Goal: Task Accomplishment & Management: Use online tool/utility

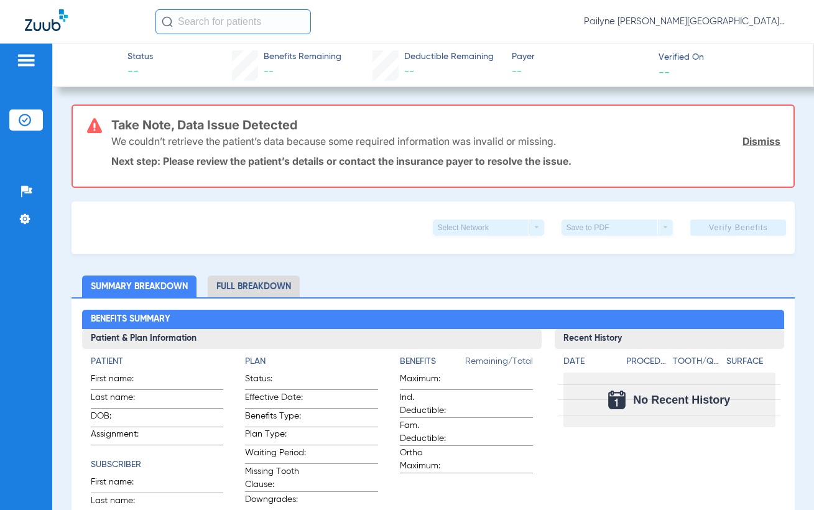
click at [24, 61] on img at bounding box center [26, 60] width 20 height 15
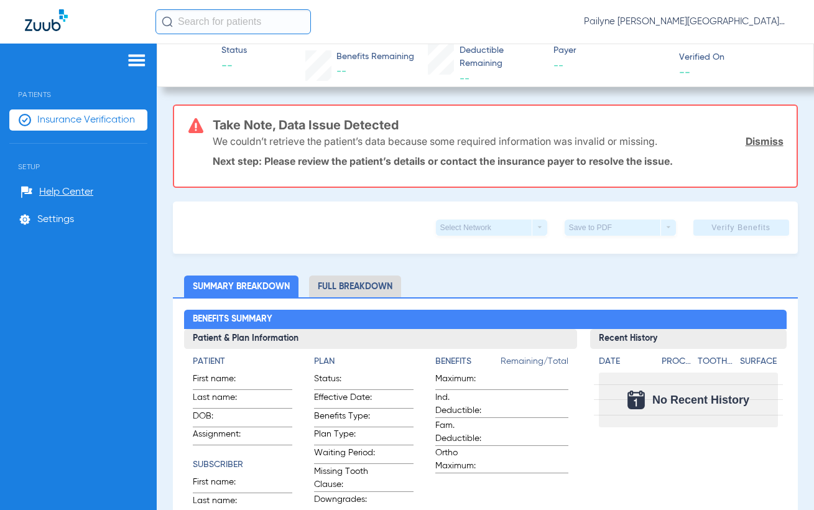
click at [54, 123] on span "Insurance Verification" at bounding box center [86, 120] width 98 height 12
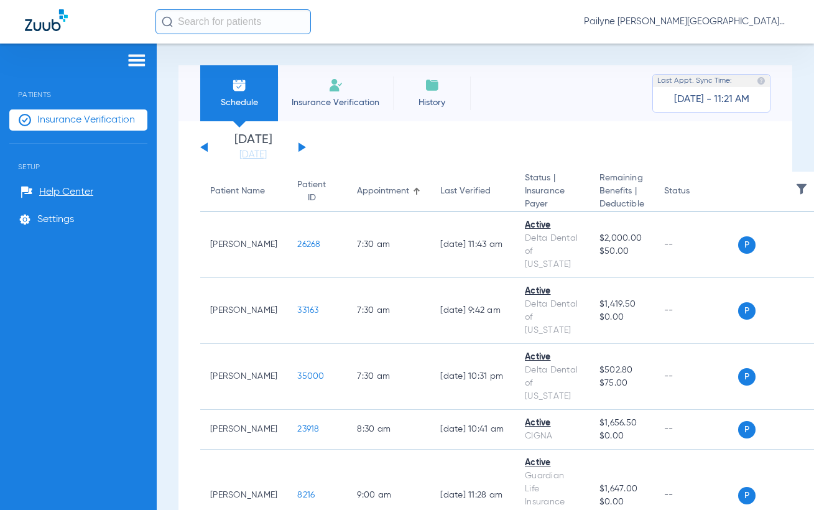
click at [301, 149] on button at bounding box center [302, 146] width 7 height 9
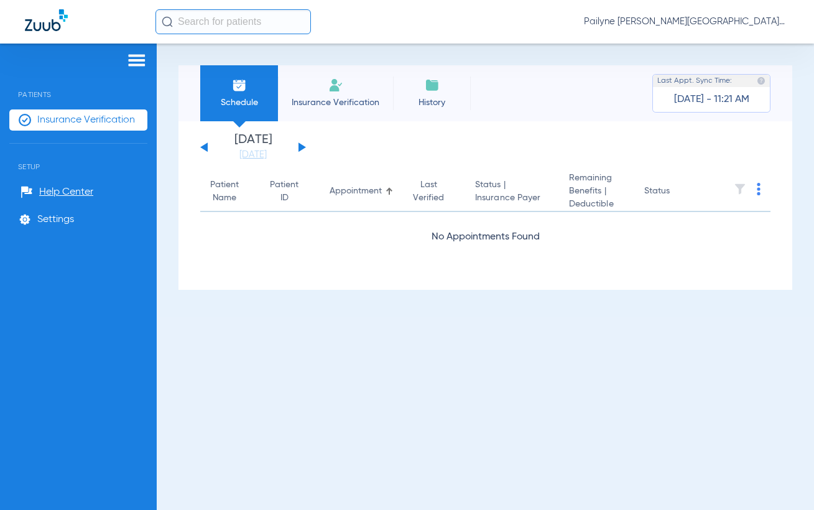
click at [301, 149] on button at bounding box center [302, 146] width 7 height 9
click at [304, 153] on div "[DATE] [DATE] [DATE] [DATE] [DATE] [DATE] [DATE] [DATE] [DATE] [DATE] [DATE] [D…" at bounding box center [253, 147] width 106 height 27
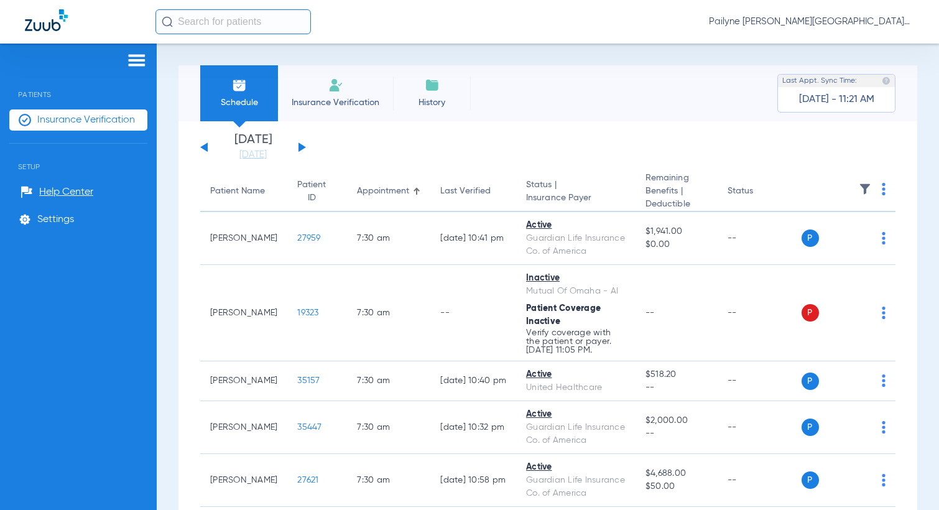
click at [814, 192] on th at bounding box center [849, 192] width 95 height 40
click at [814, 192] on img at bounding box center [884, 189] width 4 height 12
click at [814, 237] on span "Verify All" at bounding box center [826, 239] width 78 height 9
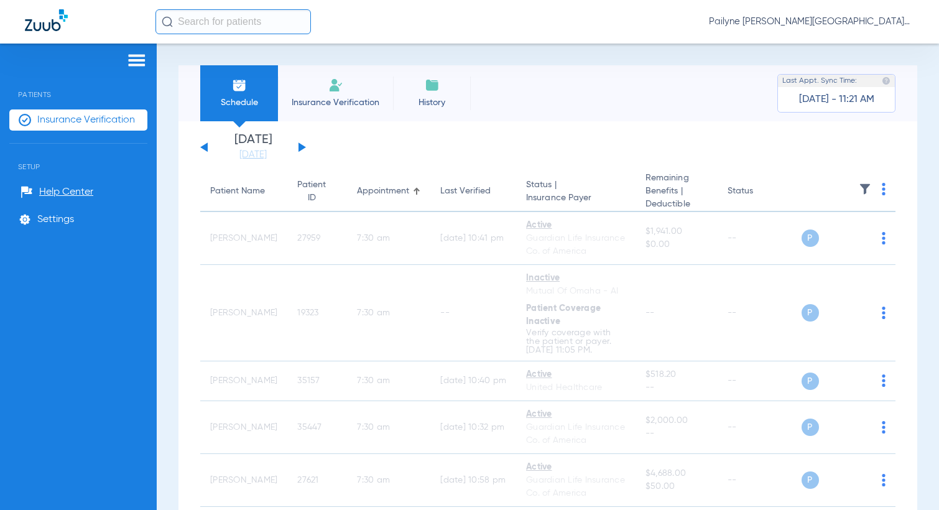
click at [299, 146] on button at bounding box center [302, 146] width 7 height 9
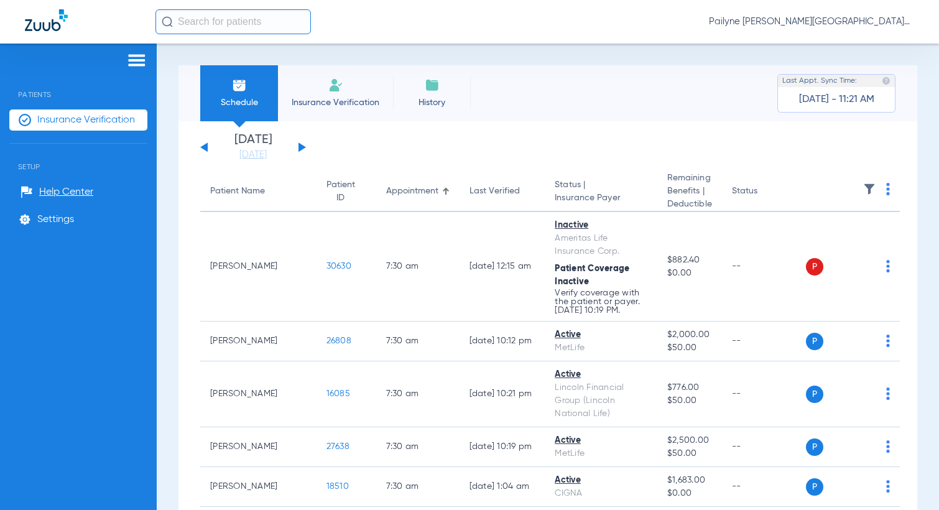
click at [814, 189] on img at bounding box center [889, 189] width 4 height 12
click at [814, 237] on span "Verify All" at bounding box center [826, 239] width 78 height 9
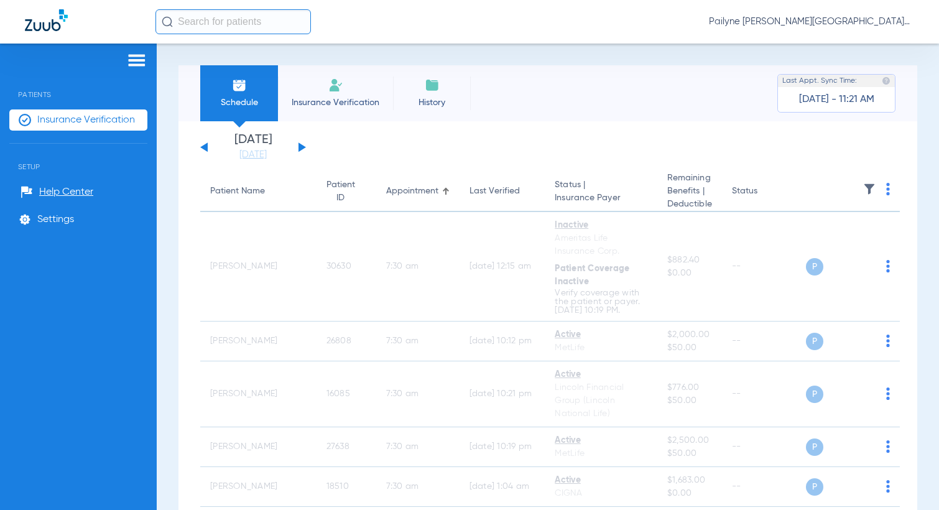
click at [300, 146] on button at bounding box center [302, 146] width 7 height 9
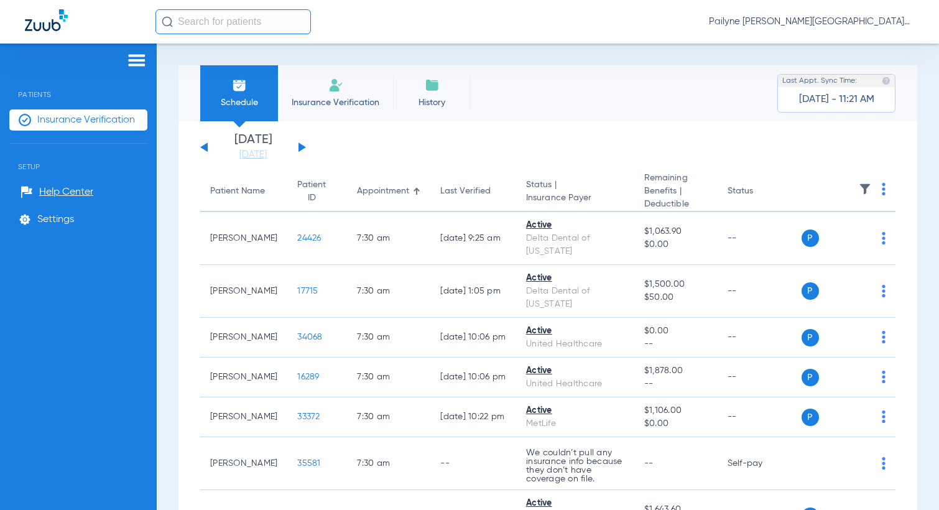
click at [814, 190] on img at bounding box center [884, 189] width 4 height 12
click at [814, 235] on span "Verify All" at bounding box center [827, 239] width 75 height 9
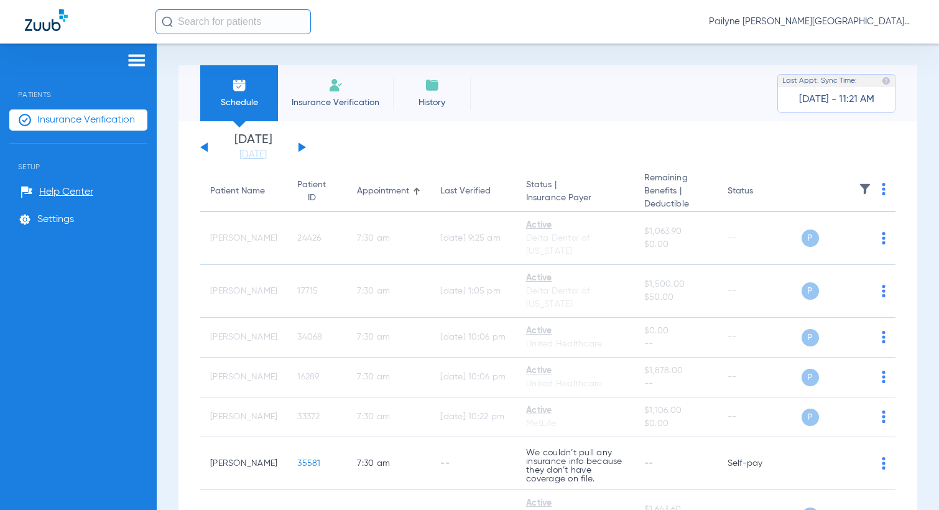
click at [294, 143] on div "[DATE] [DATE] [DATE] [DATE] [DATE] [DATE] [DATE] [DATE] [DATE] [DATE] [DATE] [D…" at bounding box center [253, 147] width 106 height 27
click at [301, 145] on button at bounding box center [302, 146] width 7 height 9
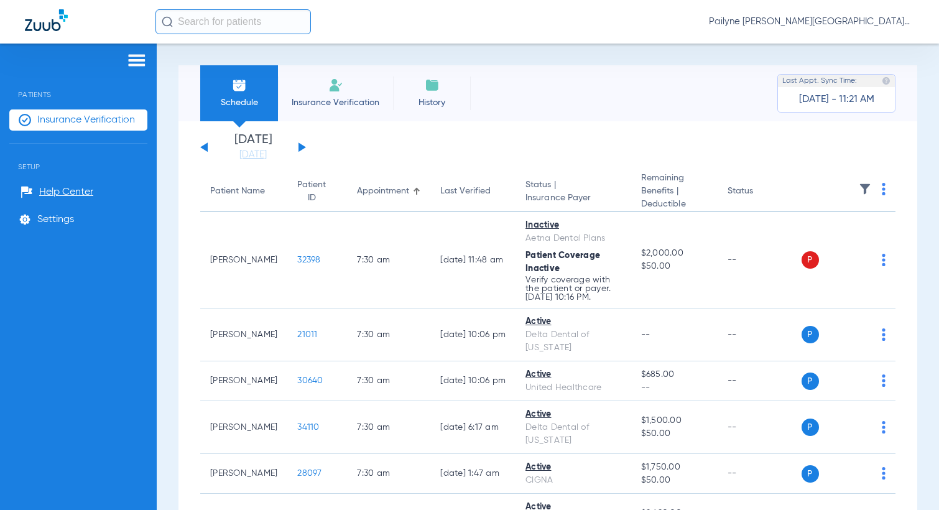
click at [814, 186] on img at bounding box center [884, 189] width 4 height 12
click at [814, 238] on span "Verify All" at bounding box center [827, 239] width 75 height 9
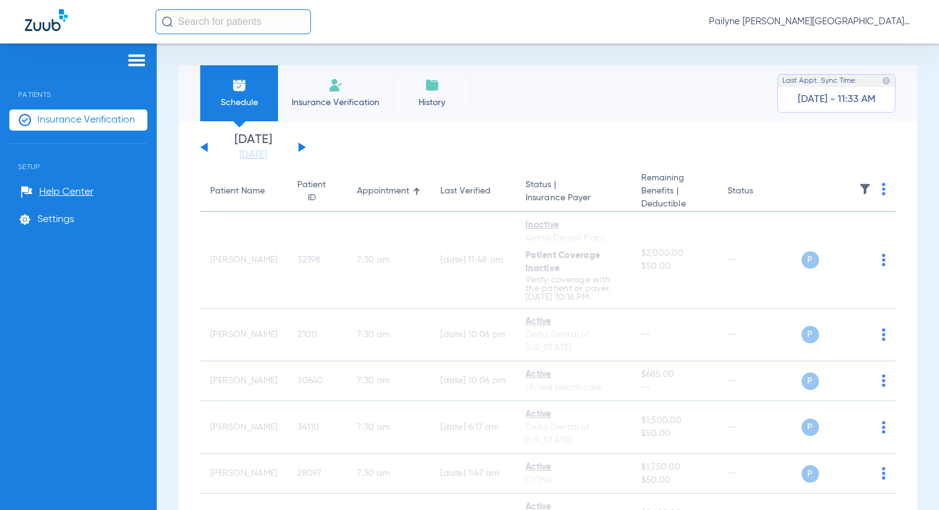
click at [297, 148] on div "[DATE] [DATE] [DATE] [DATE] [DATE] [DATE] [DATE] [DATE] [DATE] [DATE] [DATE] [D…" at bounding box center [253, 147] width 106 height 27
click at [301, 148] on button at bounding box center [302, 146] width 7 height 9
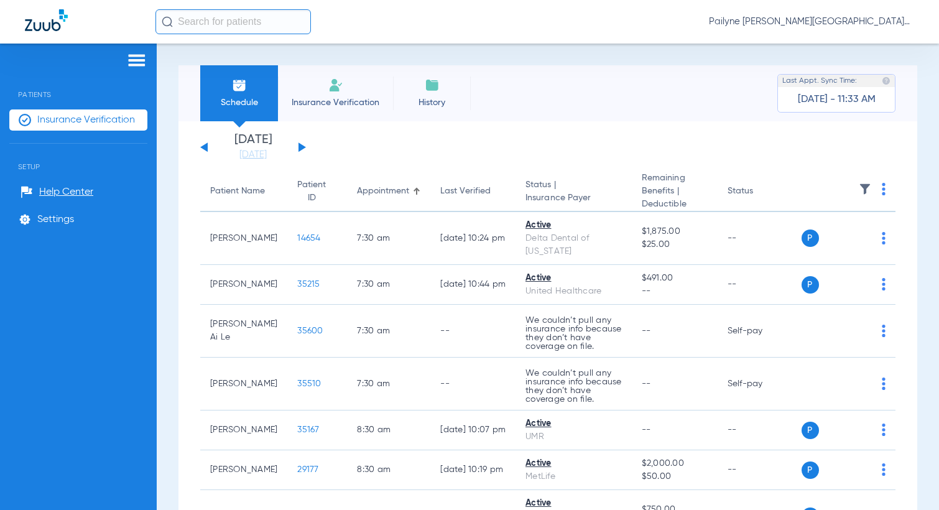
click at [814, 195] on img at bounding box center [884, 189] width 4 height 12
click at [806, 243] on span "Verify All" at bounding box center [826, 239] width 78 height 9
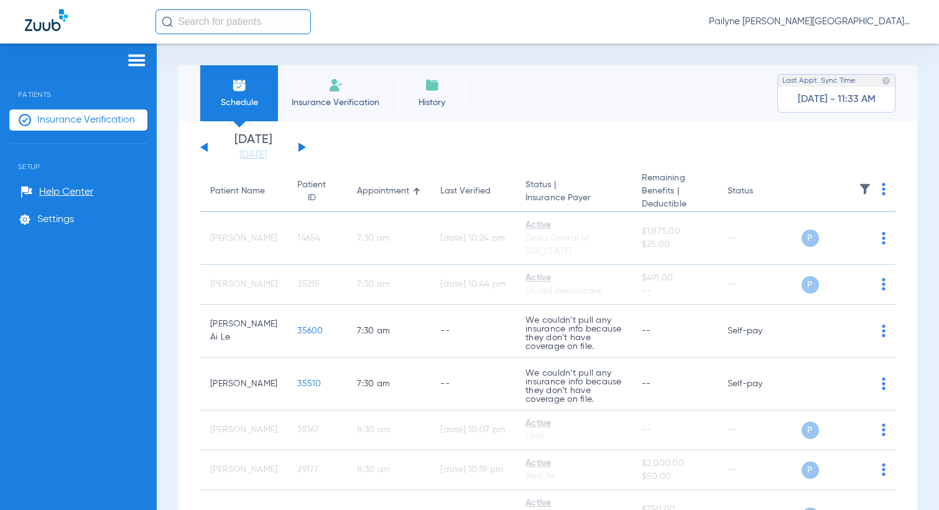
click at [814, 24] on span "Pailyne [PERSON_NAME][GEOGRAPHIC_DATA]" at bounding box center [811, 22] width 205 height 12
click at [814, 44] on span "Account Selection" at bounding box center [868, 44] width 70 height 9
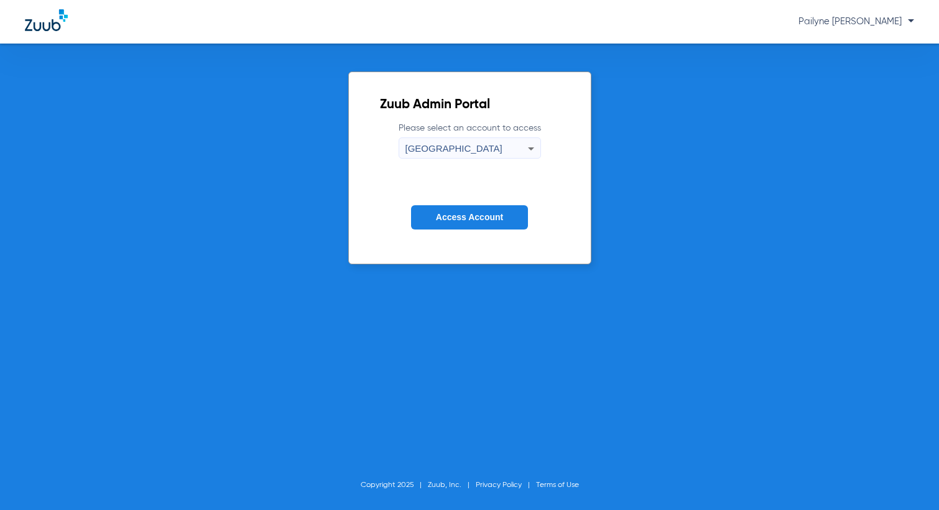
click at [523, 148] on div "[GEOGRAPHIC_DATA]" at bounding box center [467, 148] width 123 height 21
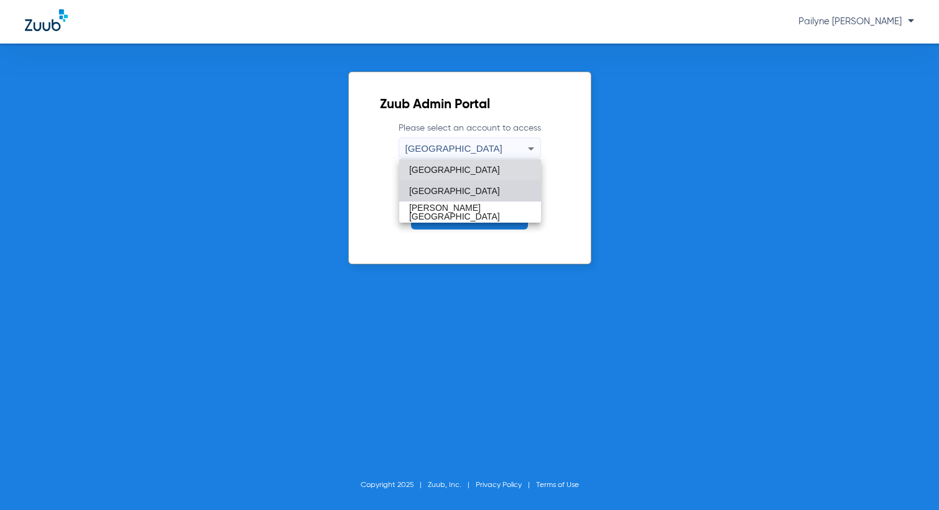
click at [478, 193] on mat-option "[GEOGRAPHIC_DATA]" at bounding box center [470, 190] width 142 height 21
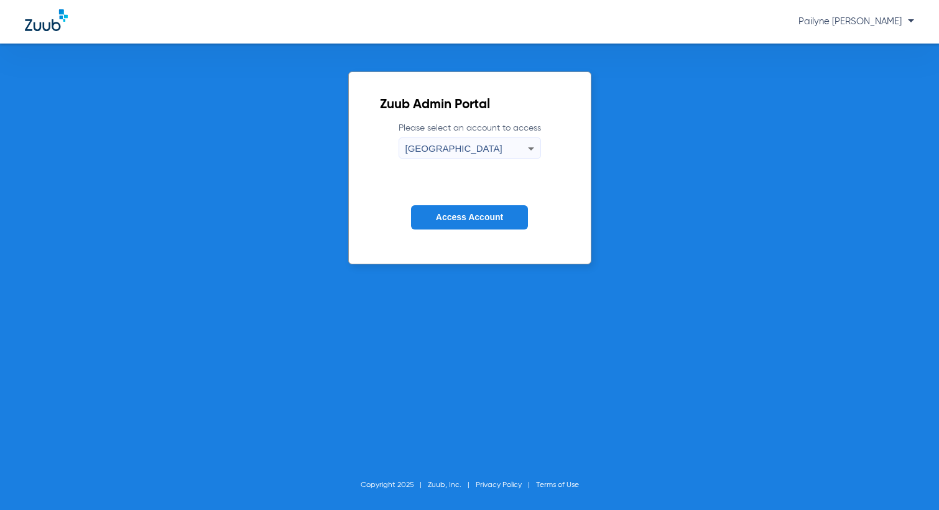
click at [480, 221] on span "Access Account" at bounding box center [469, 217] width 67 height 10
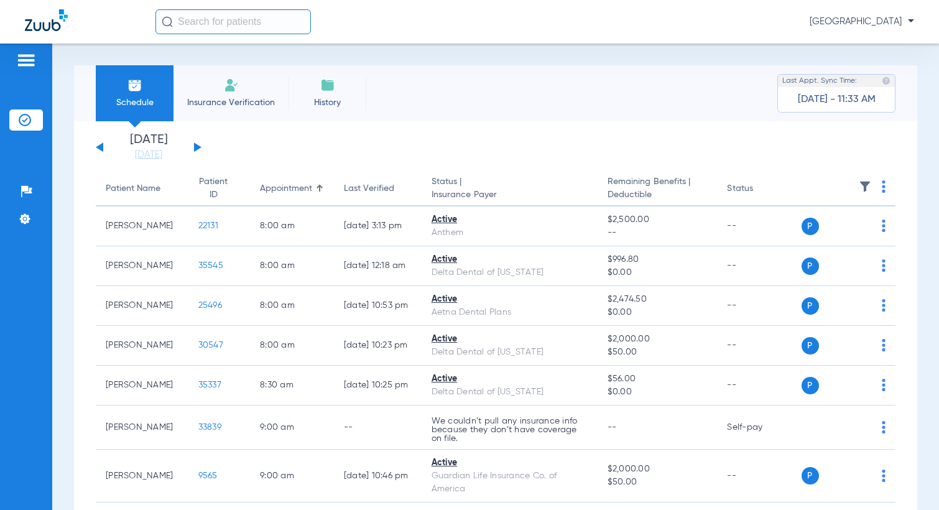
click at [197, 145] on button at bounding box center [197, 146] width 7 height 9
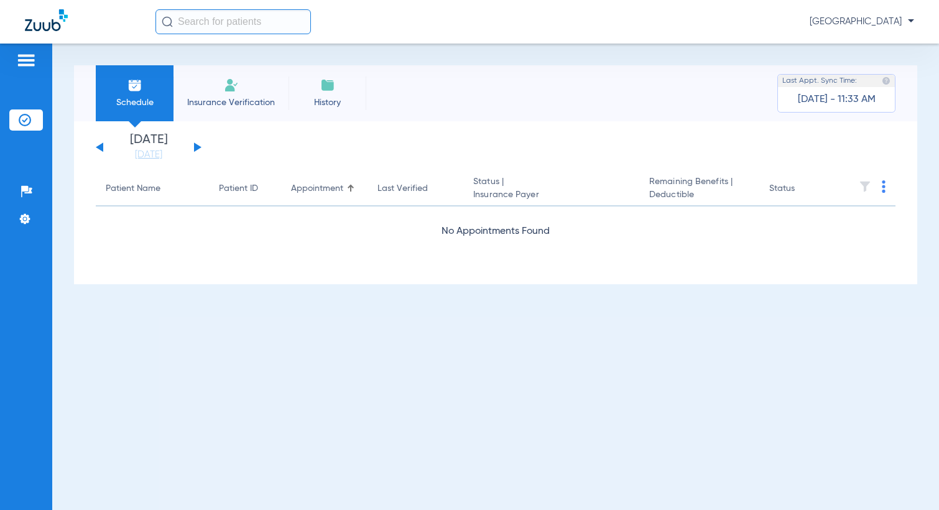
click at [197, 145] on button at bounding box center [197, 146] width 7 height 9
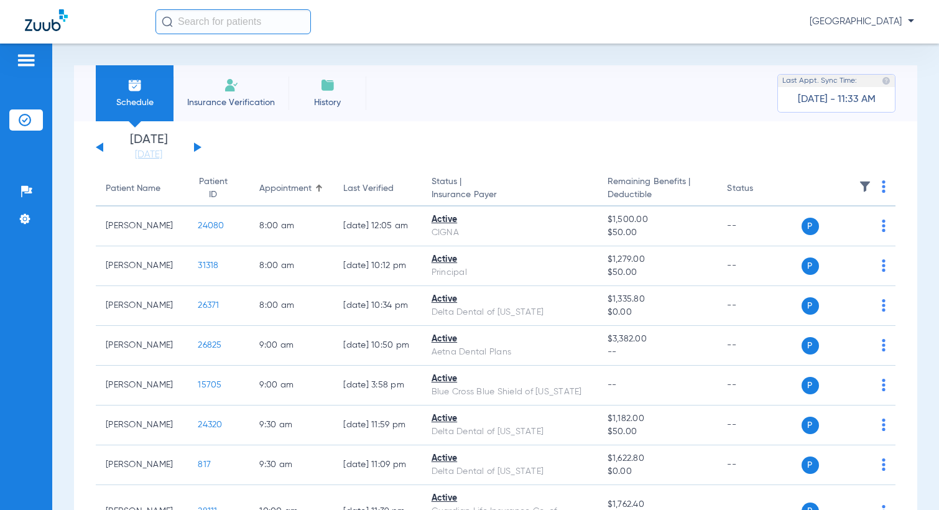
click at [814, 188] on img at bounding box center [884, 186] width 4 height 12
click at [814, 240] on span "Verify All" at bounding box center [827, 235] width 75 height 9
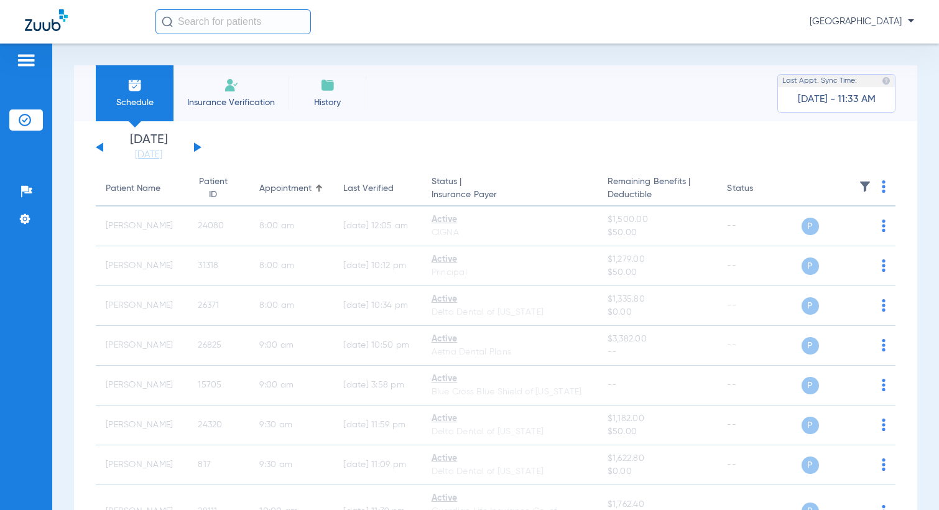
click at [196, 146] on button at bounding box center [197, 146] width 7 height 9
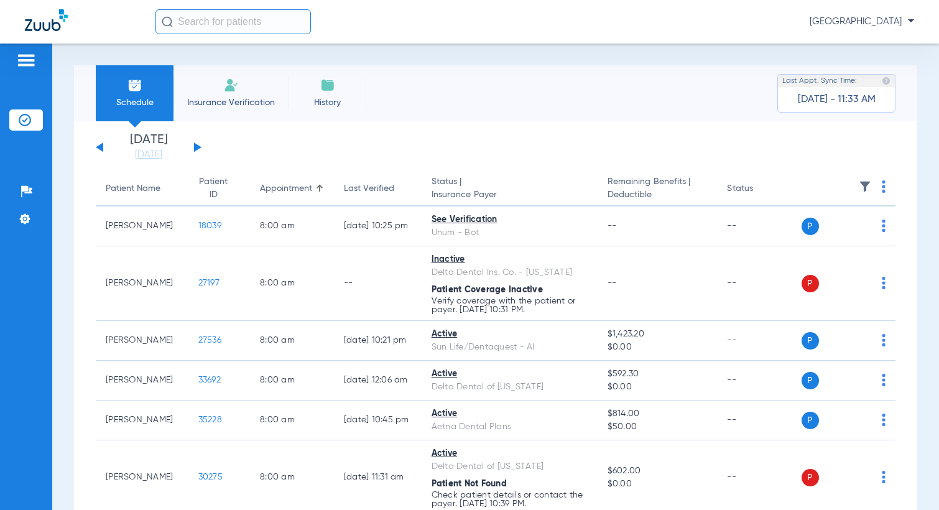
click at [814, 189] on th at bounding box center [849, 189] width 95 height 35
click at [814, 190] on img at bounding box center [884, 186] width 4 height 12
click at [811, 232] on span "Verify All" at bounding box center [826, 235] width 78 height 9
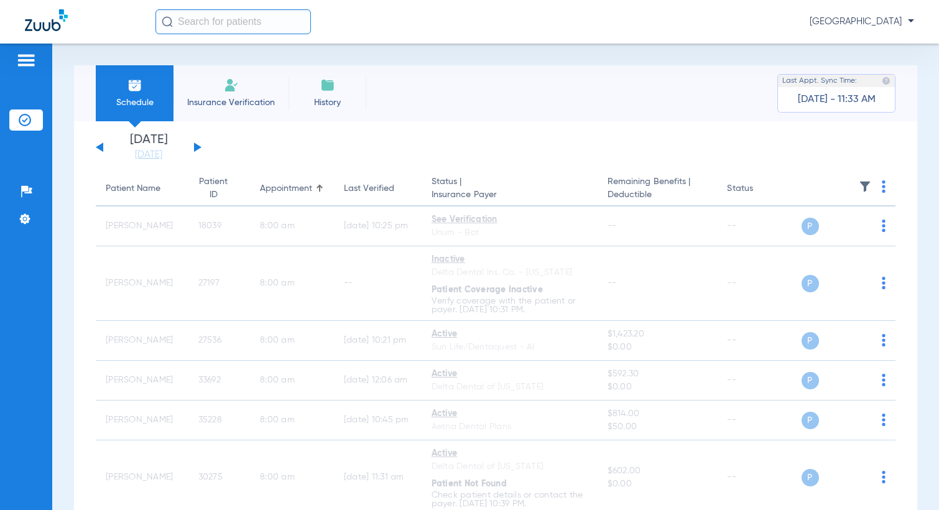
click at [195, 146] on button at bounding box center [197, 146] width 7 height 9
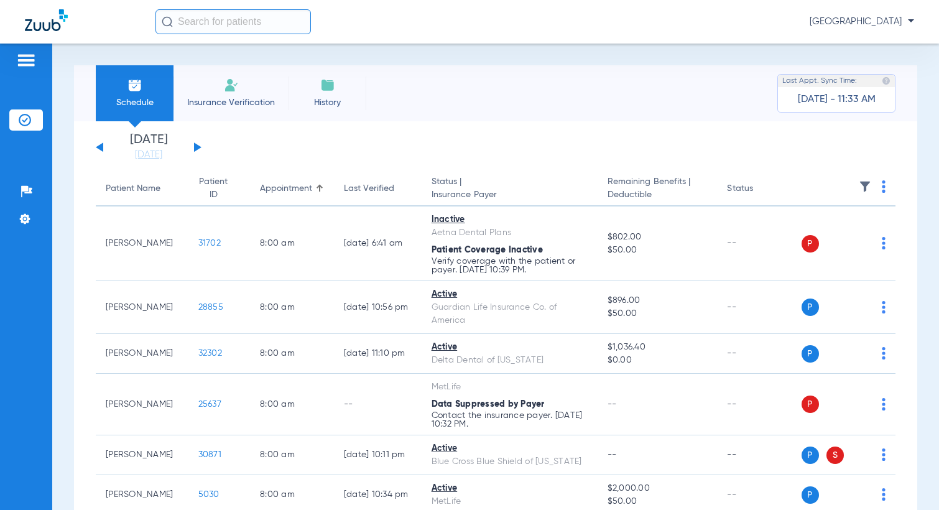
click at [814, 187] on img at bounding box center [884, 186] width 4 height 12
click at [814, 240] on button "Verify All" at bounding box center [826, 235] width 98 height 25
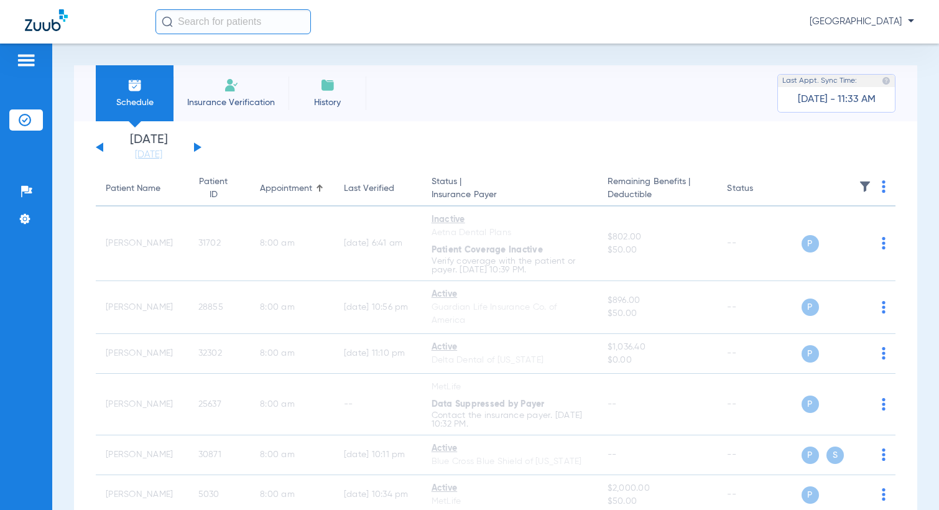
click at [195, 149] on button at bounding box center [197, 146] width 7 height 9
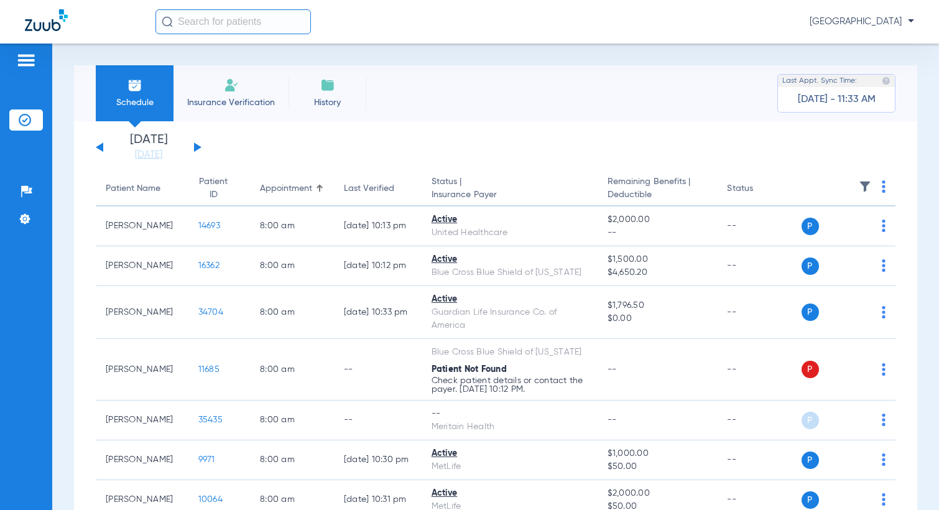
click at [814, 190] on th at bounding box center [849, 189] width 95 height 35
click at [814, 192] on img at bounding box center [884, 186] width 4 height 12
click at [814, 243] on button "Verify All" at bounding box center [827, 235] width 95 height 25
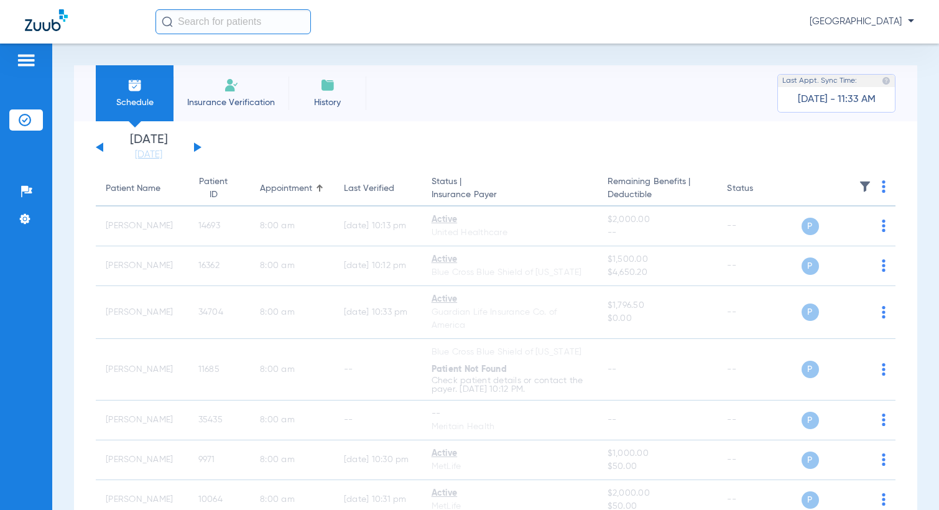
click at [194, 148] on button at bounding box center [197, 146] width 7 height 9
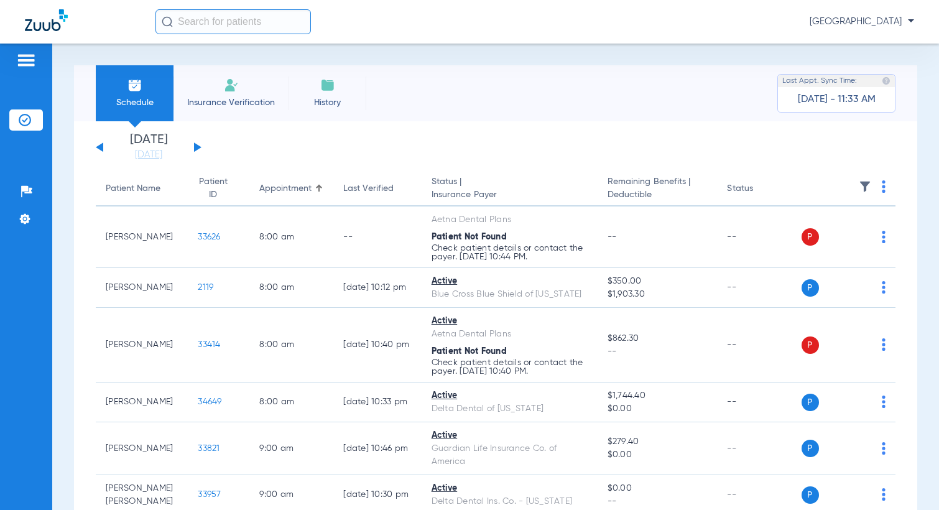
click at [814, 191] on img at bounding box center [884, 186] width 4 height 12
click at [814, 238] on span "Verify All" at bounding box center [827, 235] width 75 height 9
